Goal: Transaction & Acquisition: Purchase product/service

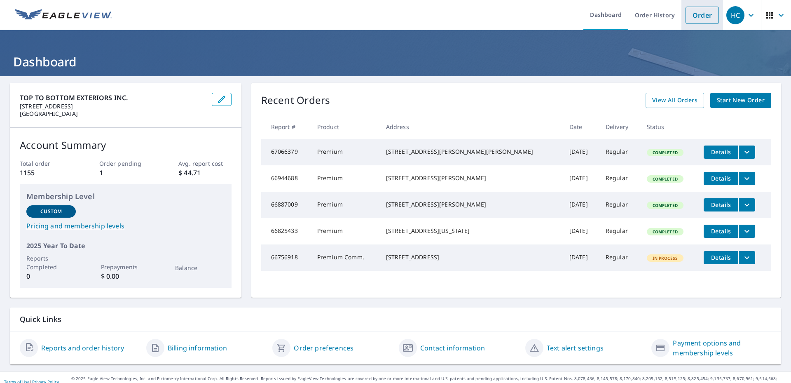
click at [691, 15] on link "Order" at bounding box center [701, 15] width 33 height 17
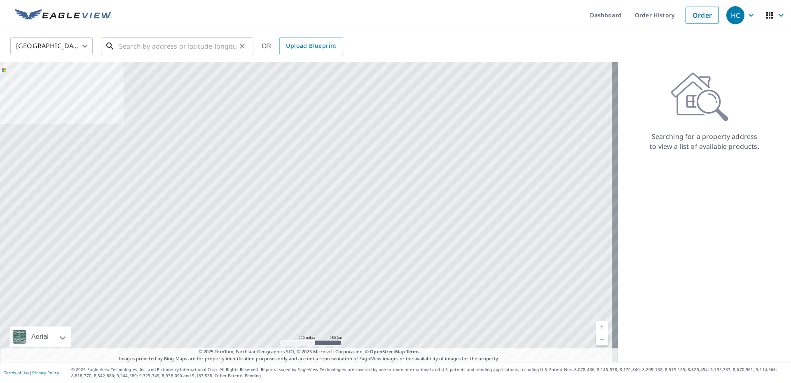
click at [194, 47] on input "text" at bounding box center [177, 46] width 117 height 23
paste input "[STREET_ADDRESS][PERSON_NAME]"
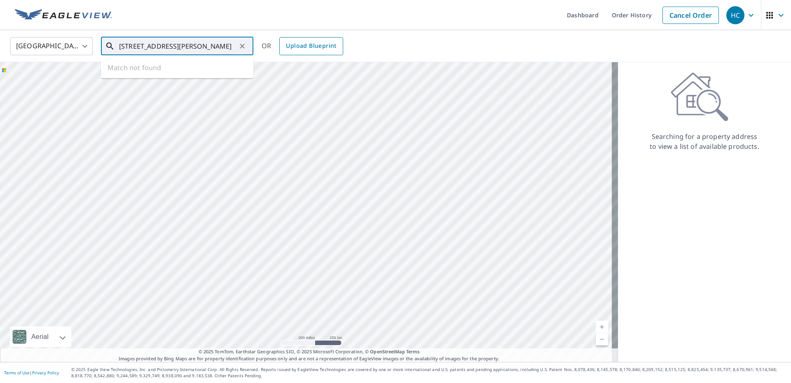
type input "[STREET_ADDRESS][PERSON_NAME]"
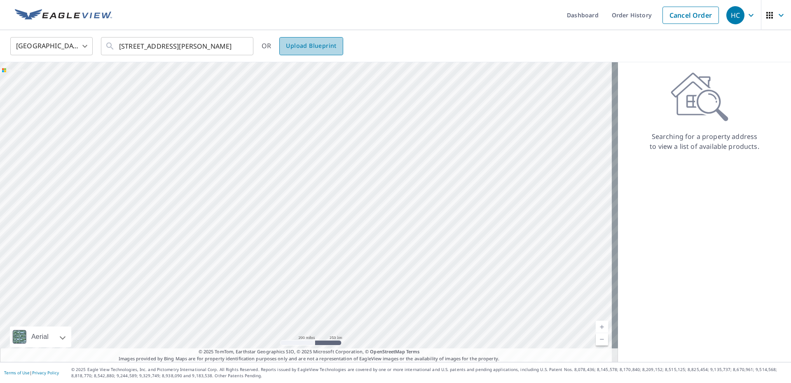
click at [301, 48] on span "Upload Blueprint" at bounding box center [311, 46] width 50 height 10
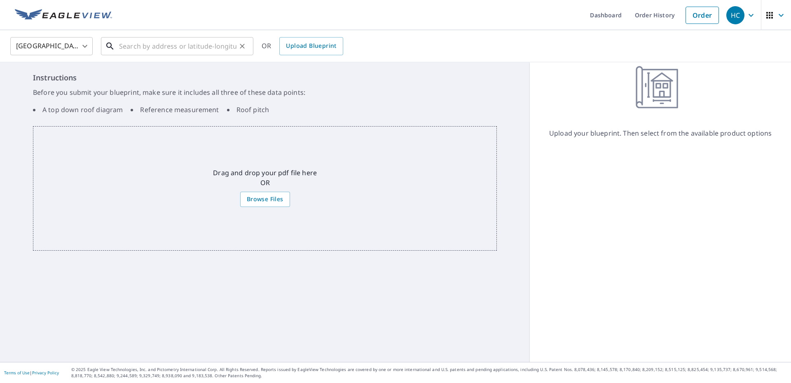
click at [194, 41] on input "text" at bounding box center [177, 46] width 117 height 23
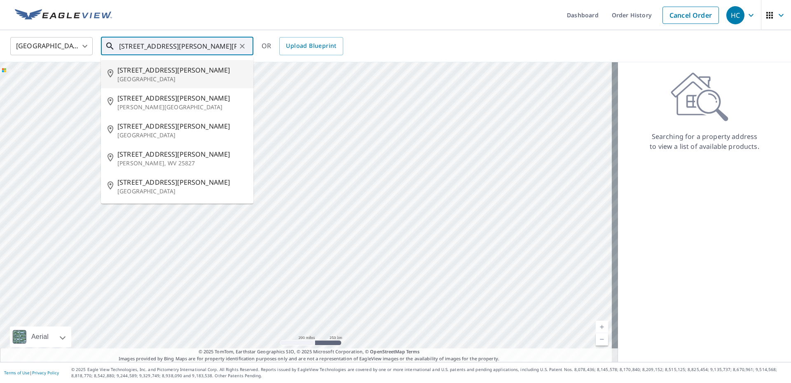
click at [157, 73] on span "[STREET_ADDRESS][PERSON_NAME]" at bounding box center [181, 70] width 129 height 10
type input "[STREET_ADDRESS][PERSON_NAME]"
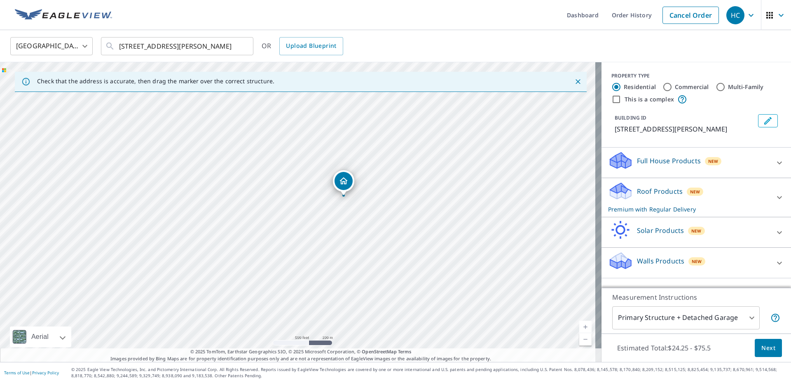
click at [775, 351] on div "Estimated Total: $24.25 - $75.5 Next" at bounding box center [695, 347] width 189 height 29
click at [767, 352] on span "Next" at bounding box center [768, 348] width 14 height 10
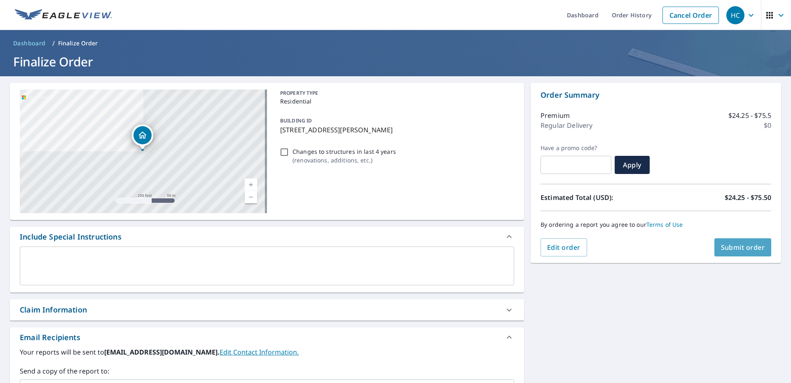
click at [721, 241] on button "Submit order" at bounding box center [742, 247] width 57 height 18
checkbox input "true"
